Goal: Use online tool/utility: Utilize a website feature to perform a specific function

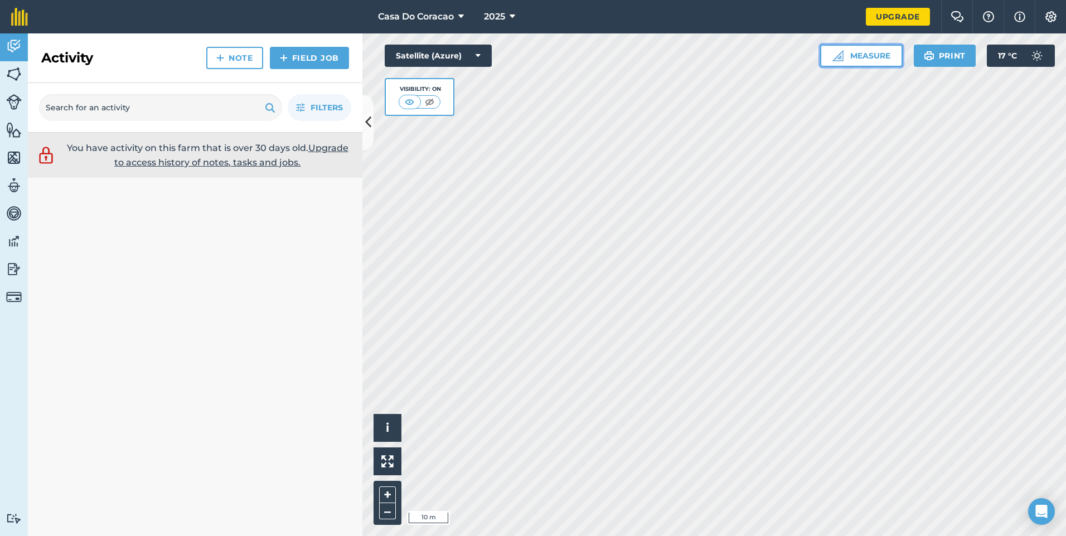
click at [864, 50] on button "Measure" at bounding box center [861, 56] width 83 height 22
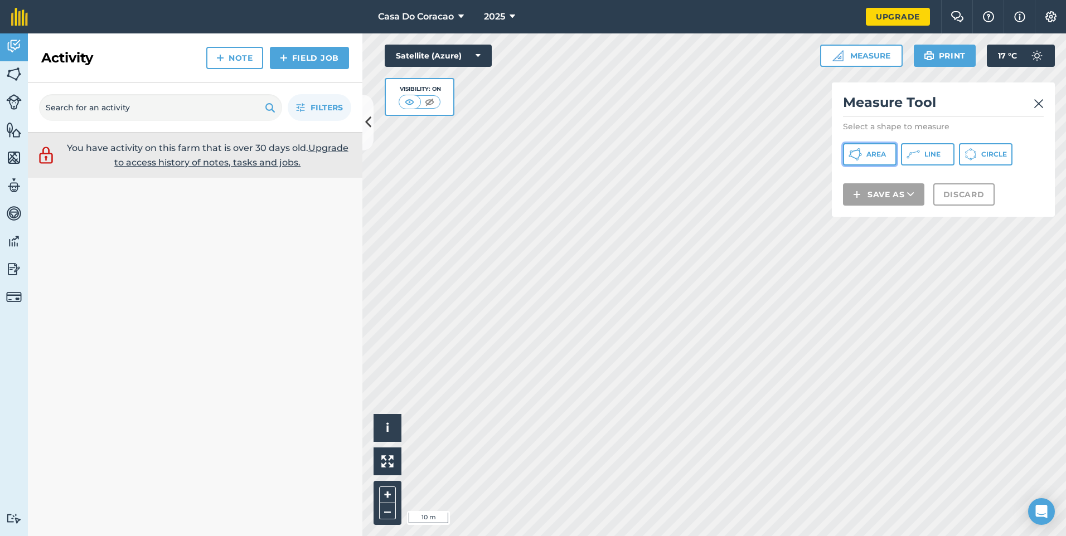
click at [884, 156] on span "Area" at bounding box center [876, 154] width 20 height 9
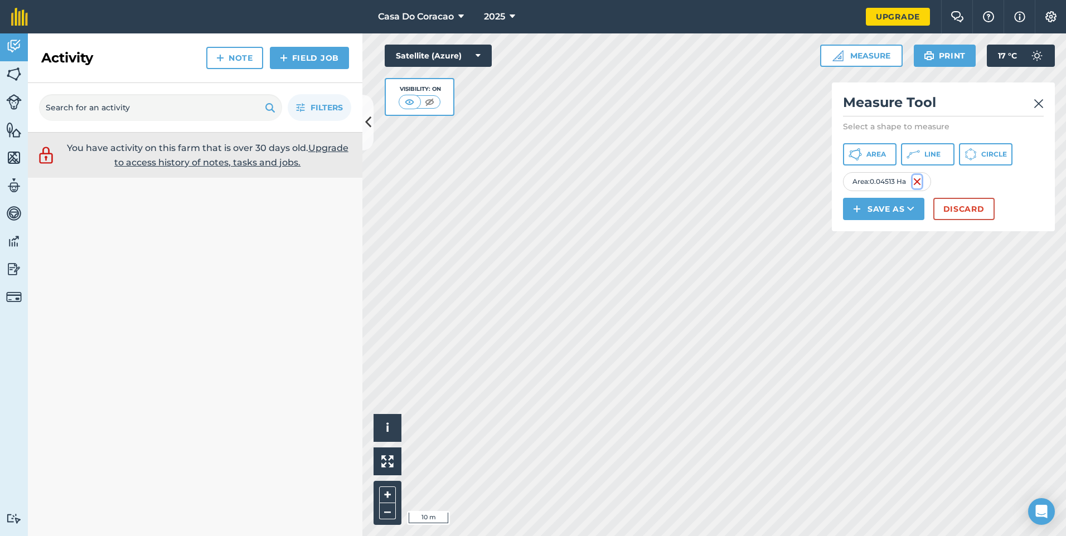
click at [922, 188] on img at bounding box center [917, 181] width 9 height 13
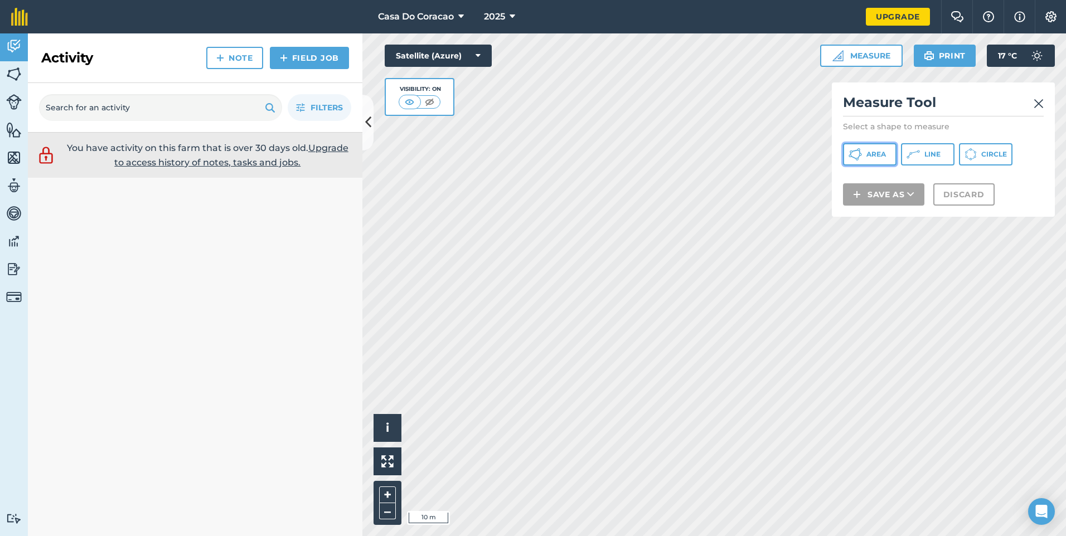
click at [879, 157] on span "Area" at bounding box center [876, 154] width 20 height 9
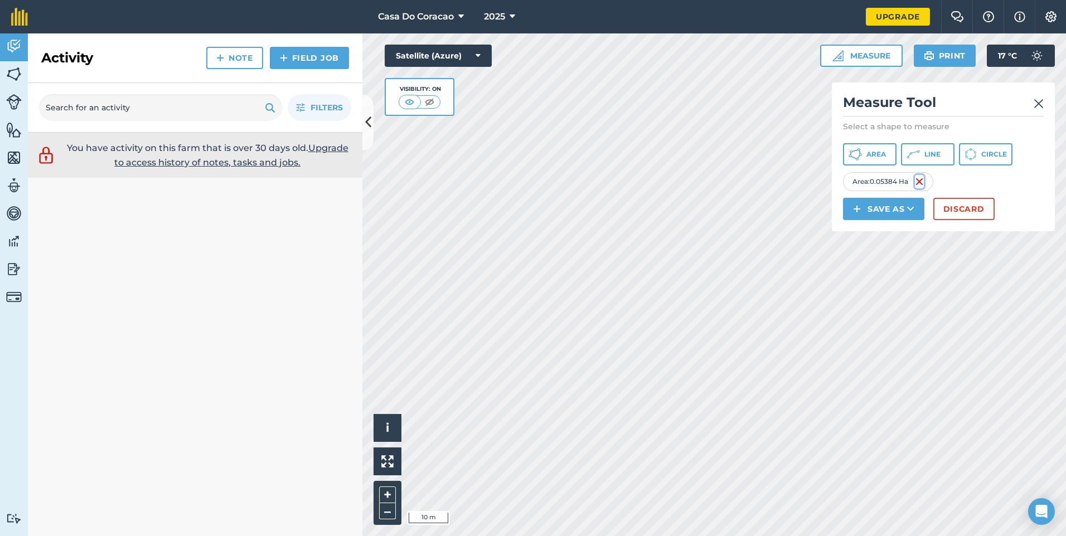
click at [920, 188] on img at bounding box center [919, 181] width 9 height 13
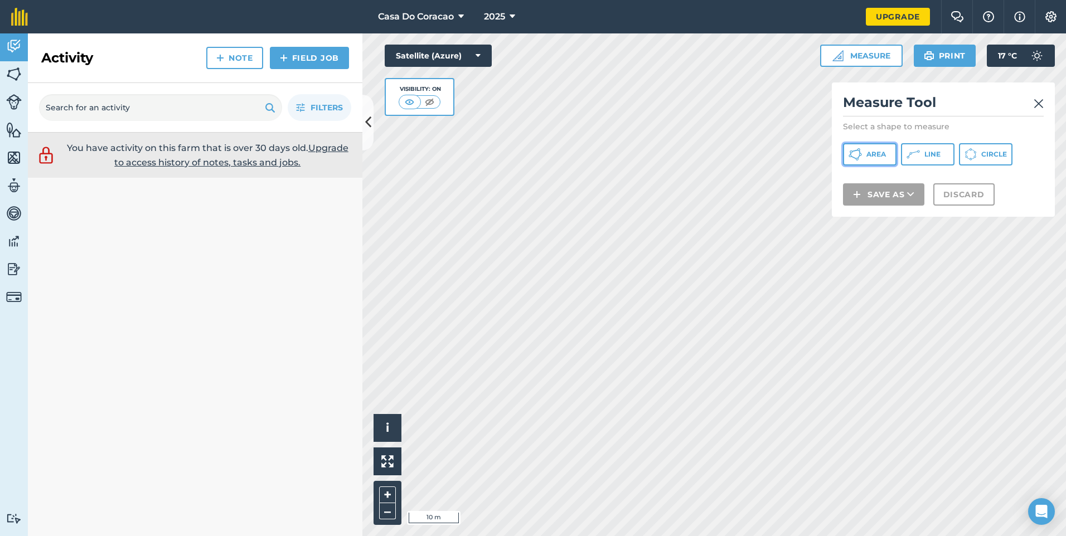
click at [867, 154] on span "Area" at bounding box center [876, 154] width 20 height 9
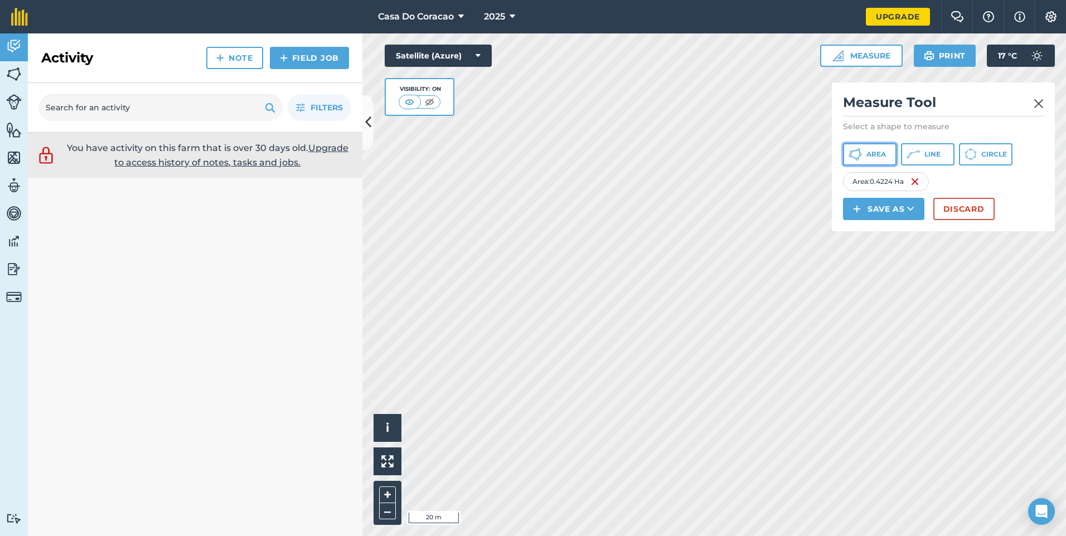
click at [880, 153] on span "Area" at bounding box center [876, 154] width 20 height 9
click at [887, 154] on button "Area" at bounding box center [870, 154] width 54 height 22
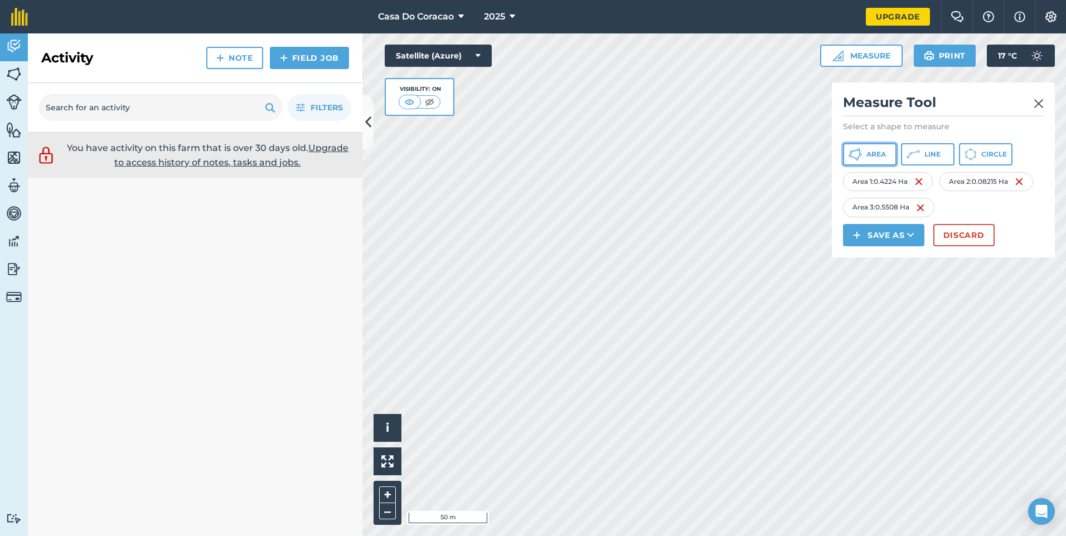
click at [881, 157] on span "Area" at bounding box center [876, 154] width 20 height 9
click at [869, 154] on span "Area" at bounding box center [876, 154] width 20 height 9
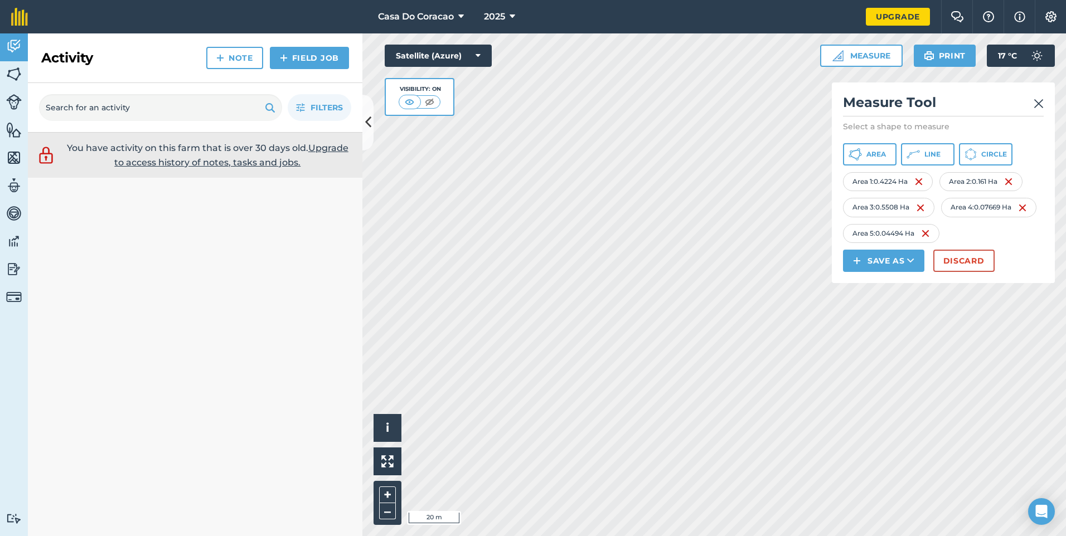
click at [581, 12] on nav "Casa Do Coracao 2025" at bounding box center [452, 16] width 827 height 33
click at [893, 152] on button "Area" at bounding box center [870, 154] width 54 height 22
click at [1022, 240] on img at bounding box center [1026, 233] width 9 height 13
